Goal: Information Seeking & Learning: Learn about a topic

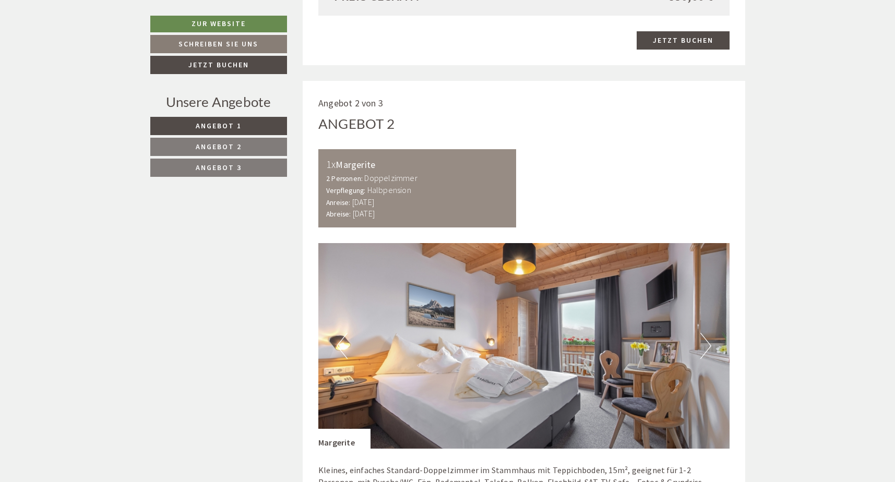
scroll to position [1461, 0]
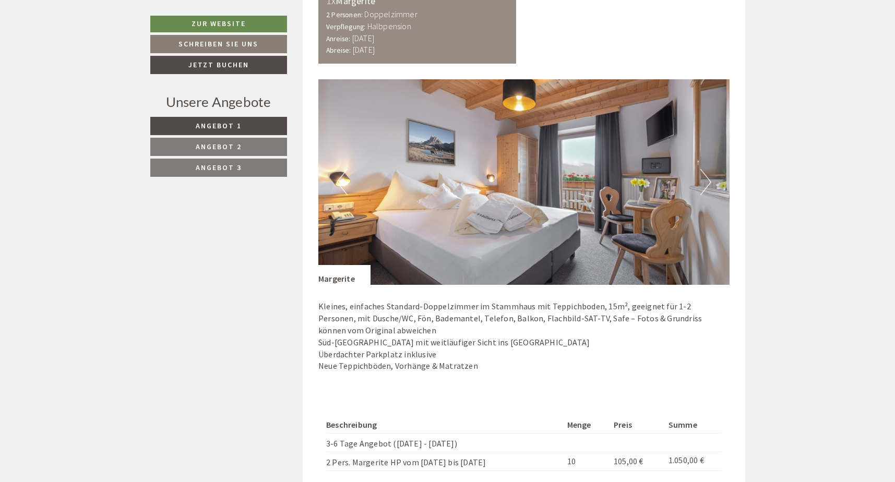
click at [712, 182] on img at bounding box center [523, 182] width 411 height 206
click at [708, 182] on button "Next" at bounding box center [705, 182] width 11 height 26
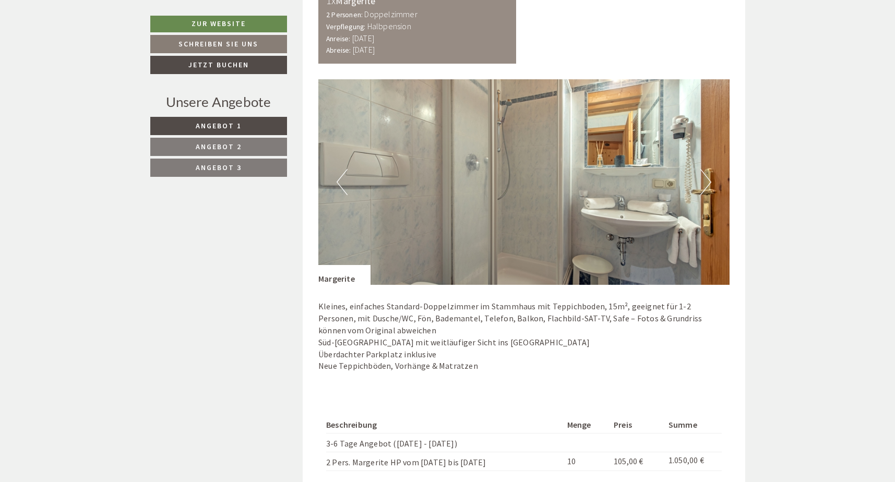
click at [708, 182] on button "Next" at bounding box center [705, 182] width 11 height 26
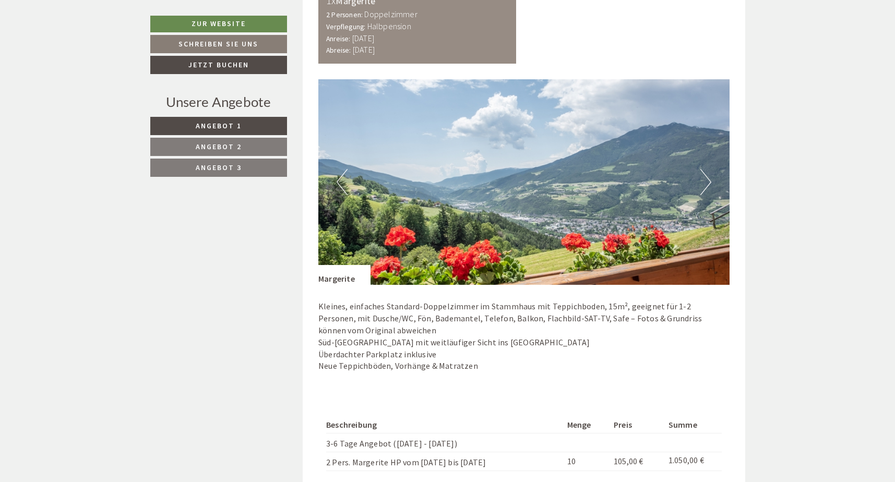
click at [708, 182] on button "Next" at bounding box center [705, 182] width 11 height 26
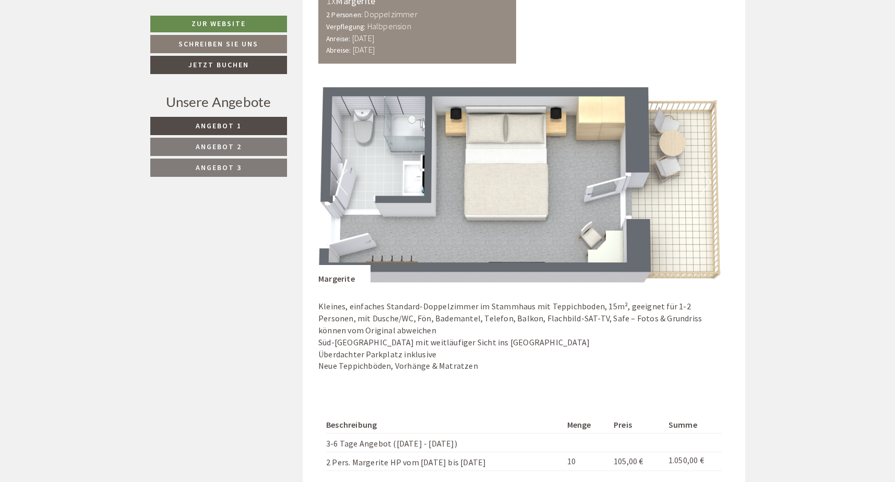
click at [339, 181] on button "Previous" at bounding box center [342, 182] width 11 height 26
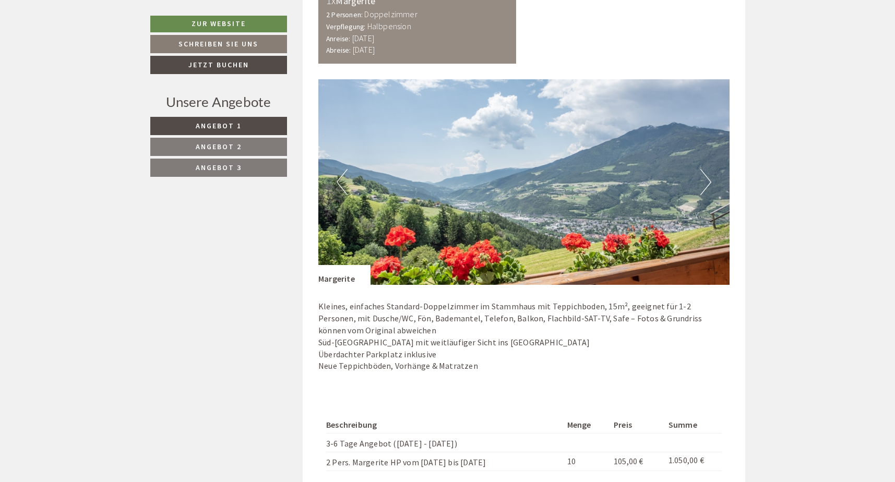
click at [341, 179] on button "Previous" at bounding box center [342, 182] width 11 height 26
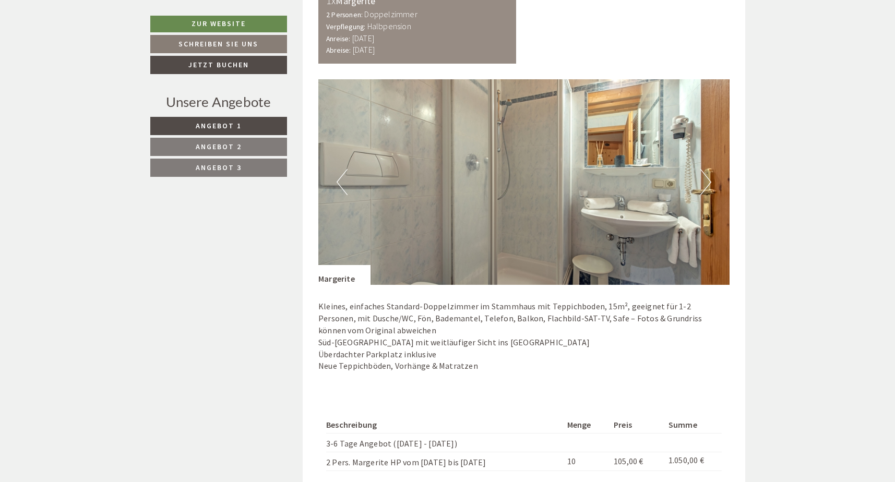
click at [216, 147] on span "Angebot 2" at bounding box center [219, 146] width 46 height 9
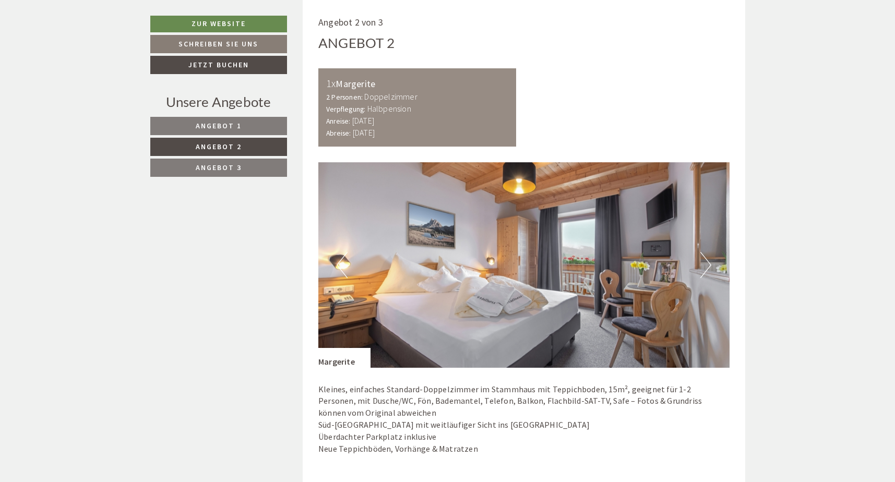
click at [217, 165] on span "Angebot 3" at bounding box center [219, 167] width 46 height 9
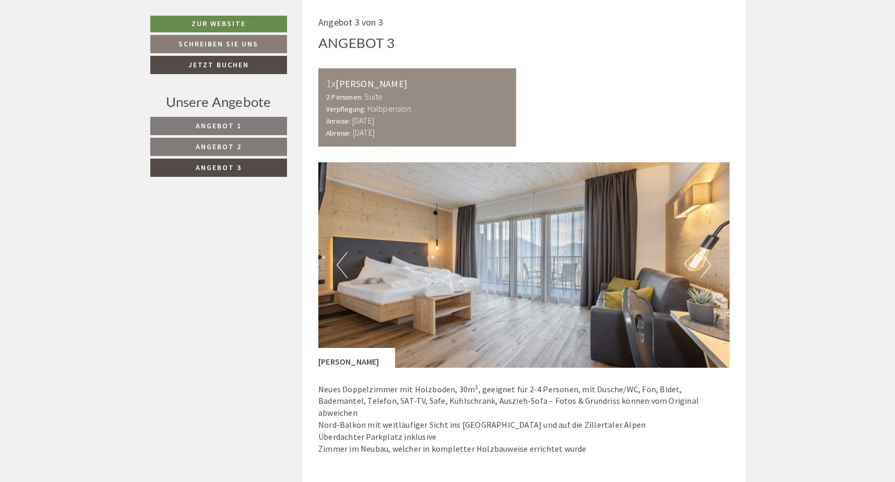
click at [710, 265] on button "Next" at bounding box center [705, 265] width 11 height 26
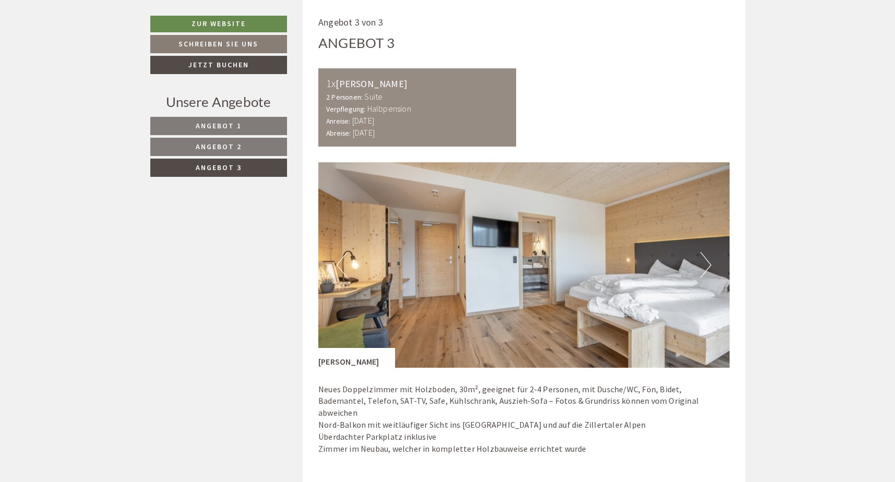
click at [710, 265] on button "Next" at bounding box center [705, 265] width 11 height 26
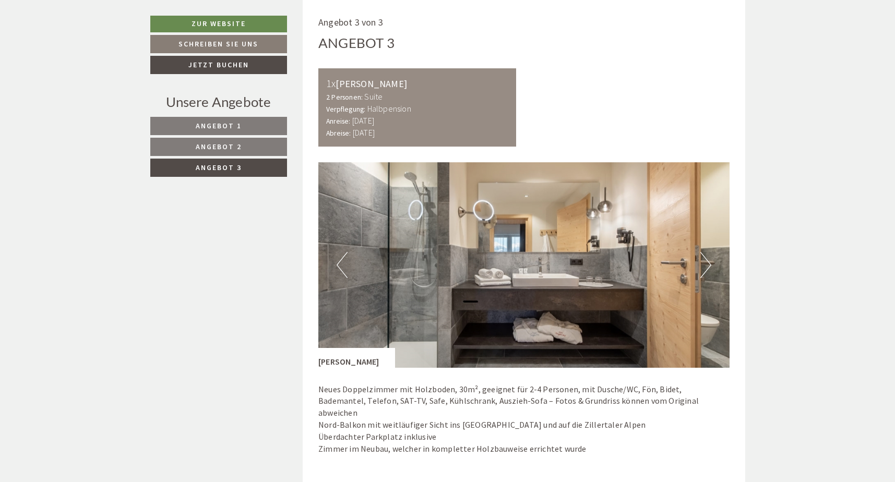
click at [710, 265] on button "Next" at bounding box center [705, 265] width 11 height 26
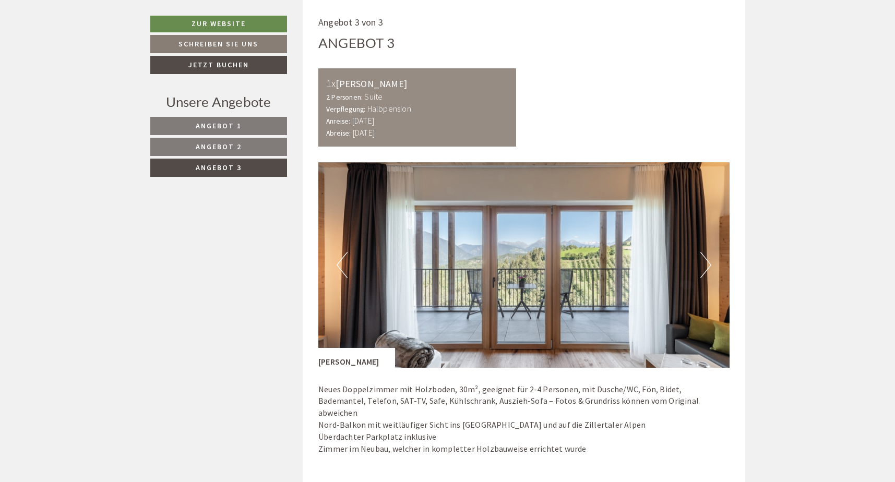
click at [710, 265] on button "Next" at bounding box center [705, 265] width 11 height 26
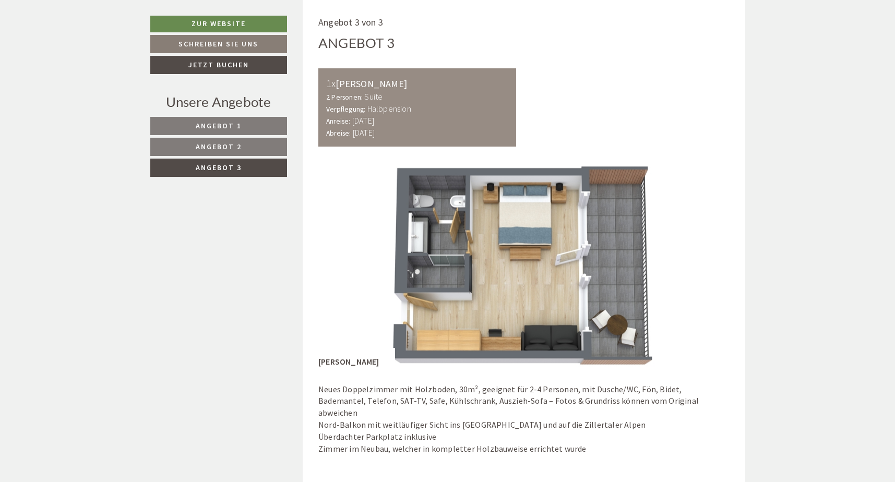
click at [710, 265] on button "Next" at bounding box center [705, 265] width 11 height 26
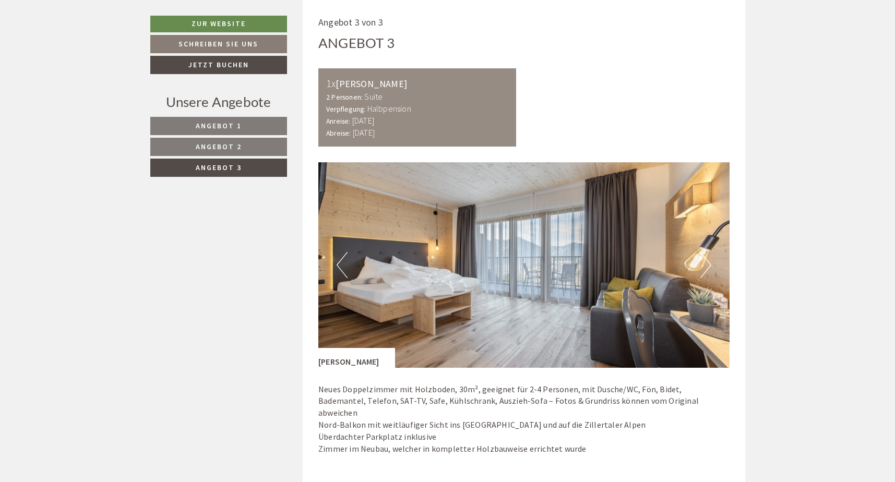
click at [214, 147] on span "Angebot 2" at bounding box center [219, 146] width 46 height 9
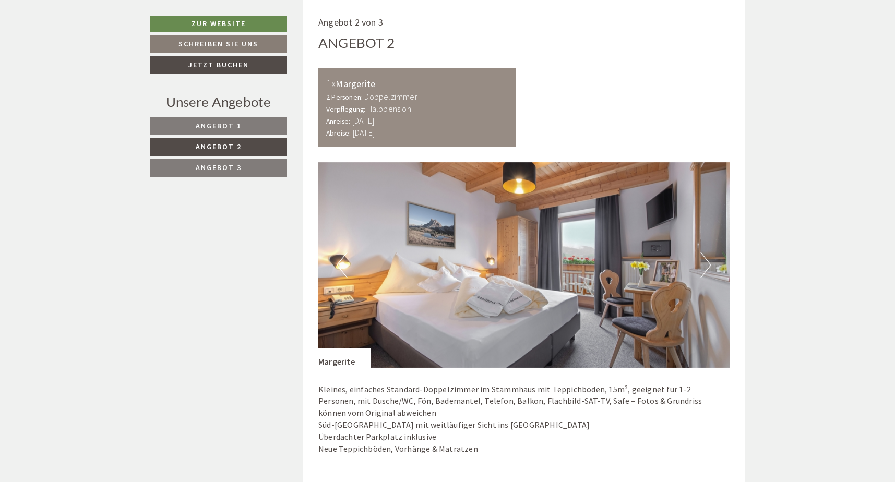
click at [210, 124] on span "Angebot 1" at bounding box center [219, 125] width 46 height 9
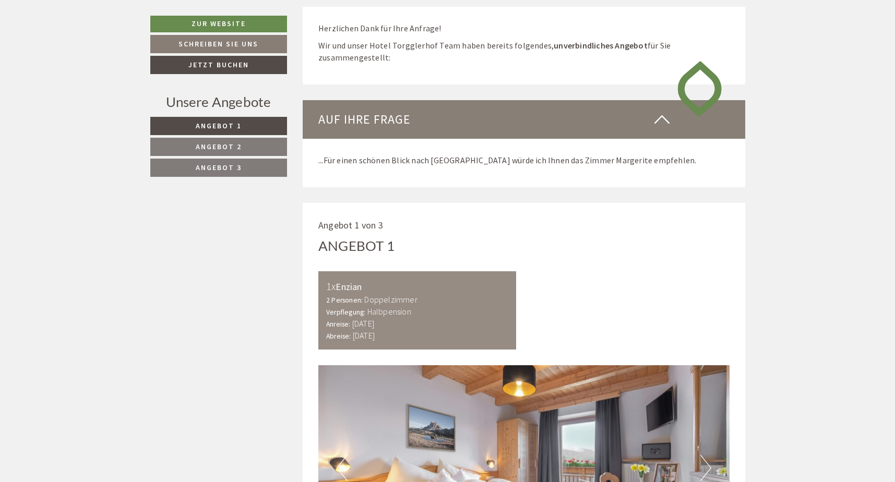
scroll to position [488, 0]
